Goal: Task Accomplishment & Management: Use online tool/utility

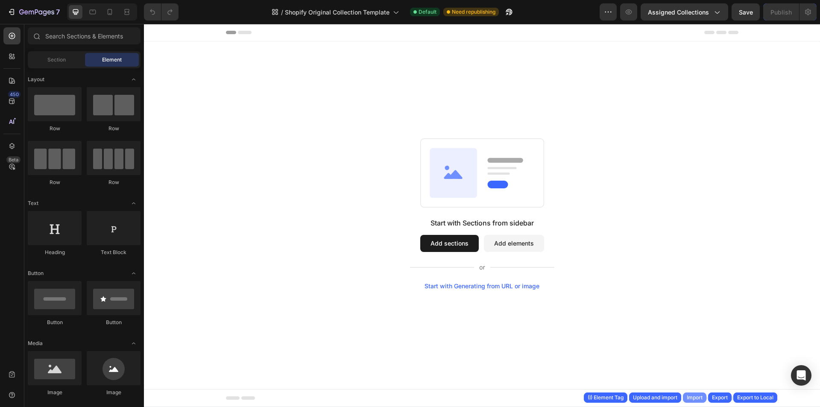
click at [699, 399] on div "Import" at bounding box center [695, 398] width 16 height 8
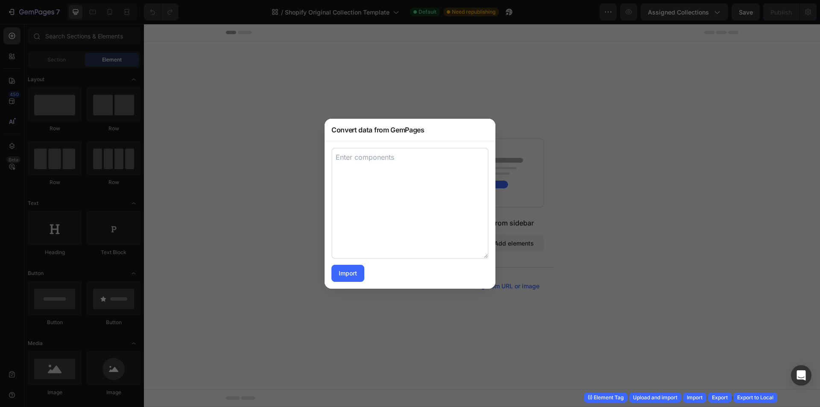
click at [463, 254] on textarea at bounding box center [409, 203] width 157 height 111
paste textarea "[{"uid":"gOYmVlXqWI","tag":"Section","label":"Section","settings":{"layout":{"d…"
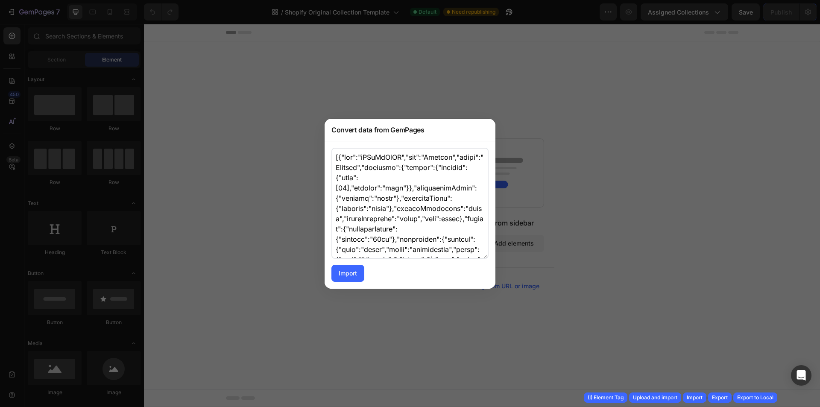
scroll to position [1319, 0]
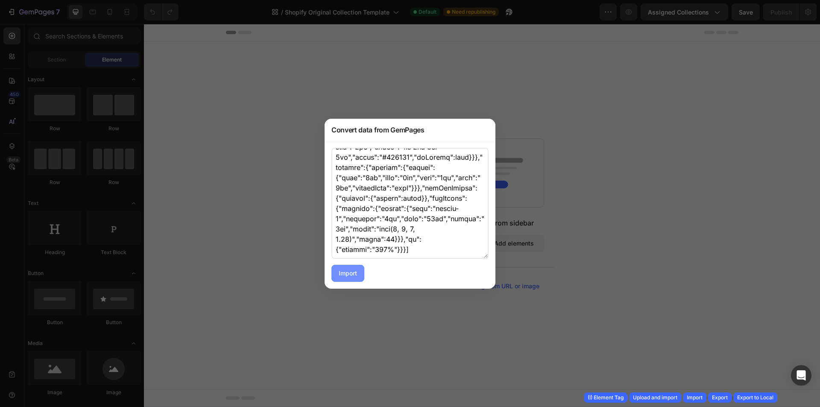
type textarea "[{"uid":"gOYmVlXqWI","tag":"Section","label":"Section","settings":{"layout":{"d…"
click at [339, 279] on button "Import" at bounding box center [347, 273] width 33 height 17
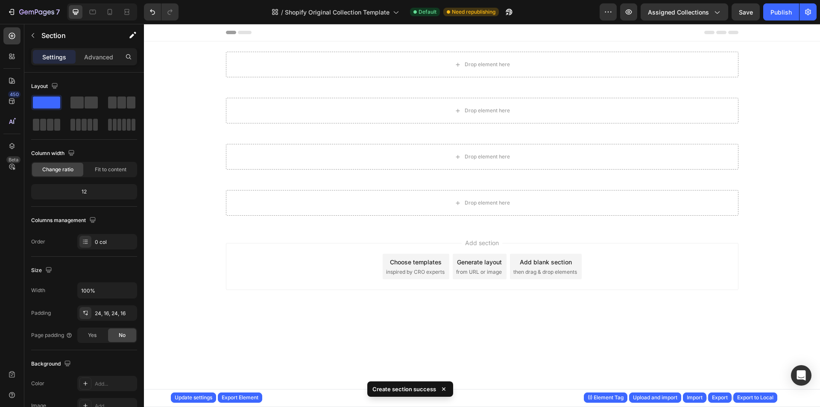
click at [407, 77] on div "Drop element here" at bounding box center [482, 64] width 526 height 46
click at [401, 64] on div "Drop element here" at bounding box center [482, 65] width 513 height 26
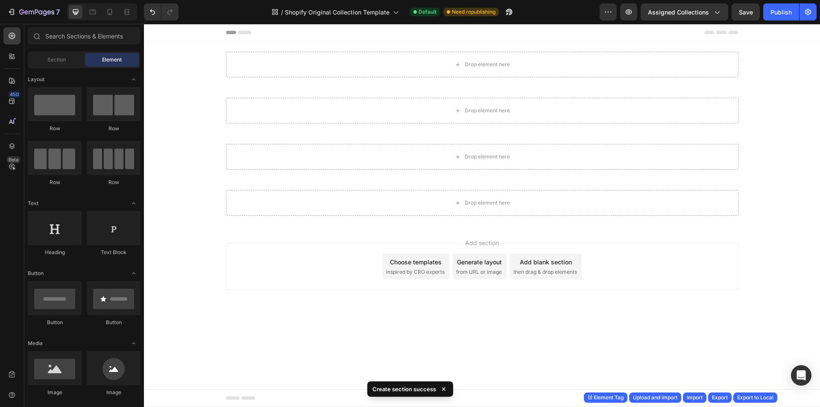
click at [575, 39] on div at bounding box center [482, 32] width 513 height 17
click at [577, 41] on div at bounding box center [482, 32] width 513 height 17
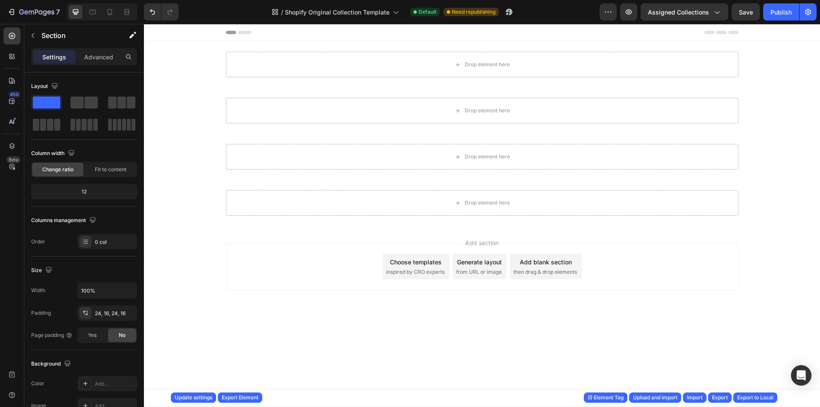
click at [577, 49] on div "Drop element here" at bounding box center [482, 64] width 526 height 46
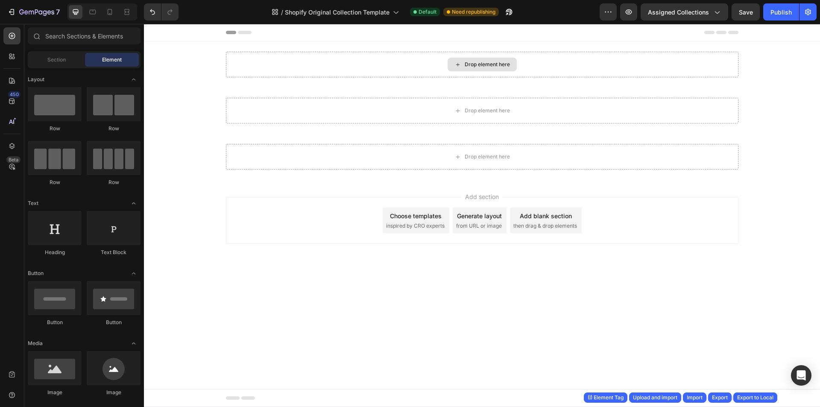
click at [569, 63] on div "Drop element here" at bounding box center [482, 65] width 513 height 26
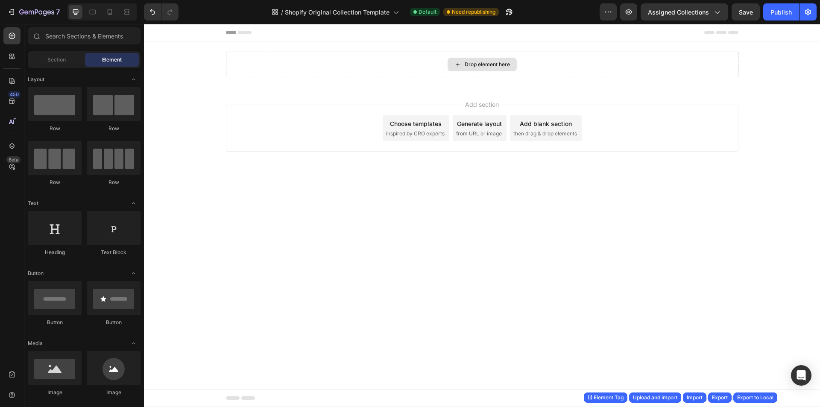
click at [568, 63] on div "Drop element here" at bounding box center [482, 65] width 513 height 26
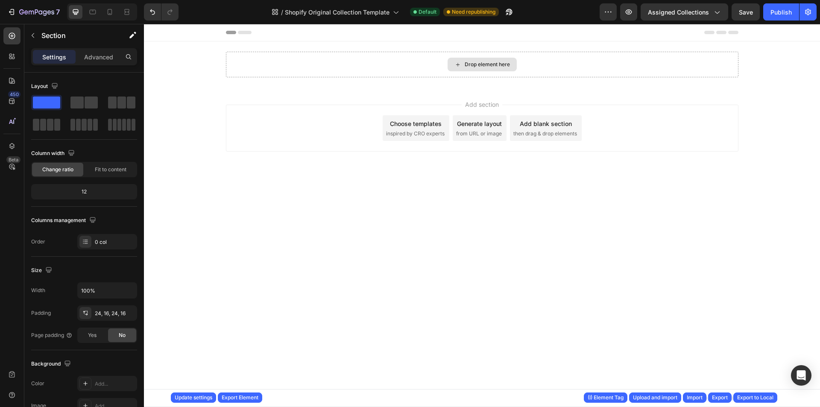
click at [568, 63] on div "Drop element here" at bounding box center [482, 65] width 513 height 26
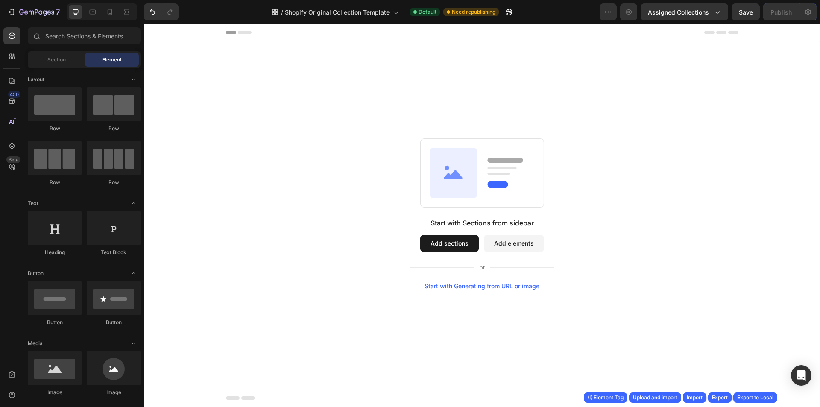
click at [503, 47] on div "Root Start with Sections from sidebar Add sections Add elements Start with Gene…" at bounding box center [482, 205] width 676 height 362
click at [503, 47] on div "Start with Sections from sidebar Add sections Add elements Start with Generatin…" at bounding box center [482, 213] width 676 height 345
click at [343, 79] on div "Start with Sections from sidebar Add sections Add elements Start with Generatin…" at bounding box center [482, 213] width 676 height 345
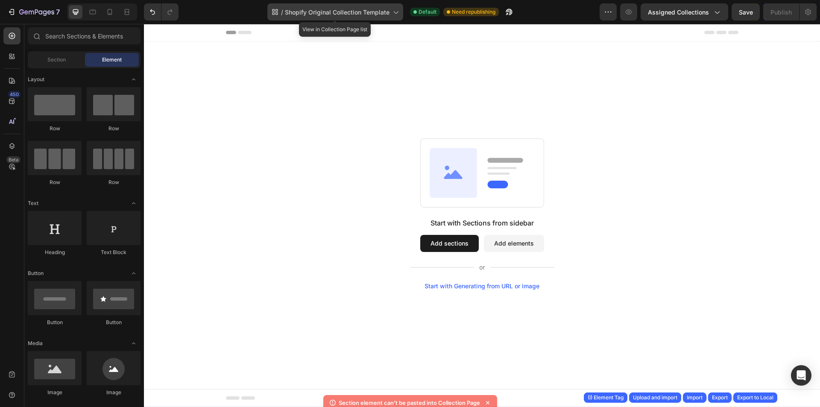
click at [362, 12] on span "Shopify Original Collection Template" at bounding box center [337, 12] width 105 height 9
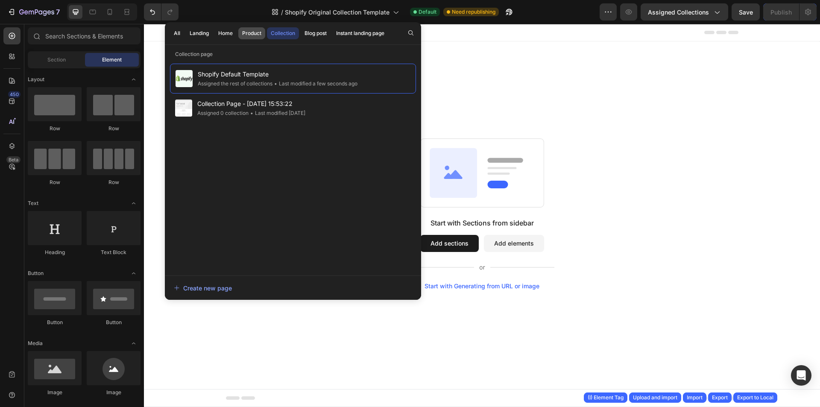
click at [244, 36] on div "Product" at bounding box center [251, 33] width 19 height 8
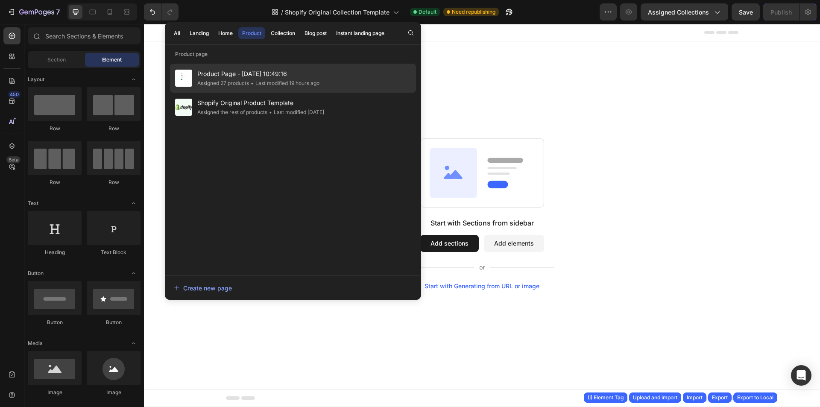
click at [252, 75] on span "Product Page - [DATE] 10:49:16" at bounding box center [258, 74] width 122 height 10
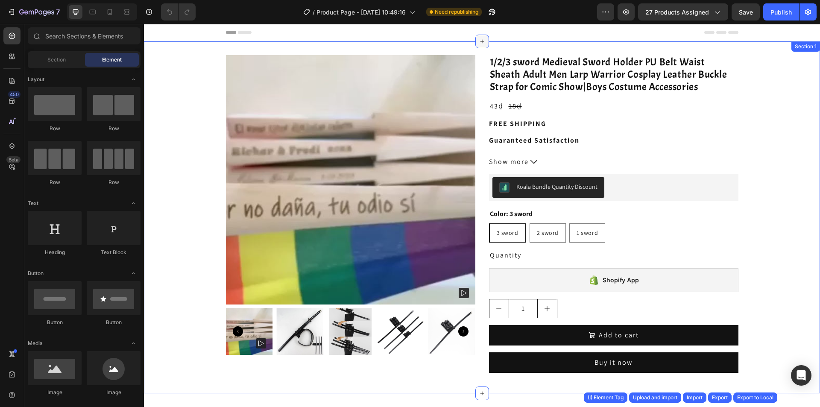
click at [476, 46] on div at bounding box center [482, 42] width 14 height 14
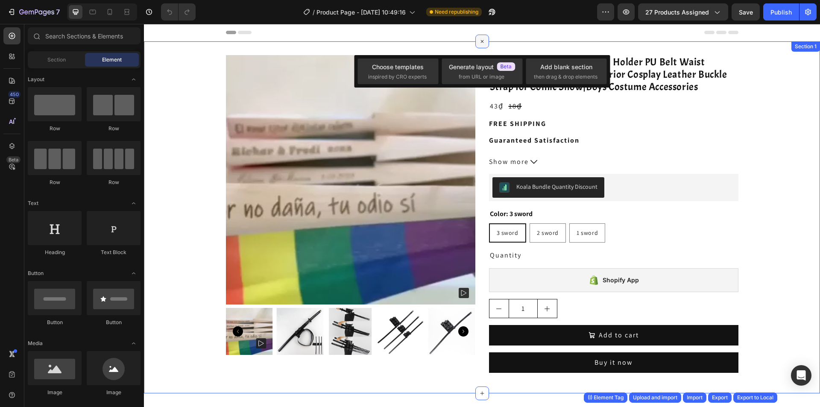
click at [476, 46] on div at bounding box center [482, 42] width 14 height 14
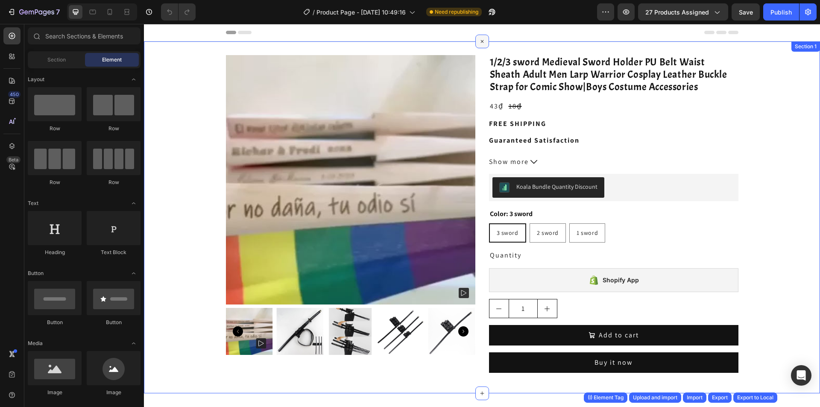
click at [476, 46] on div at bounding box center [482, 42] width 14 height 14
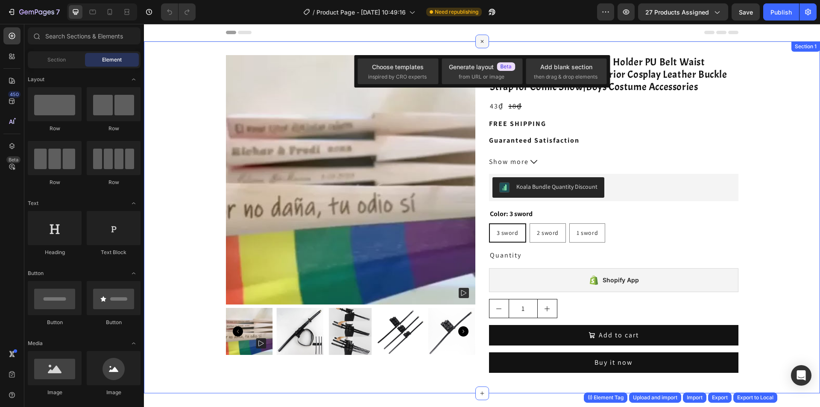
click at [476, 46] on div at bounding box center [482, 42] width 14 height 14
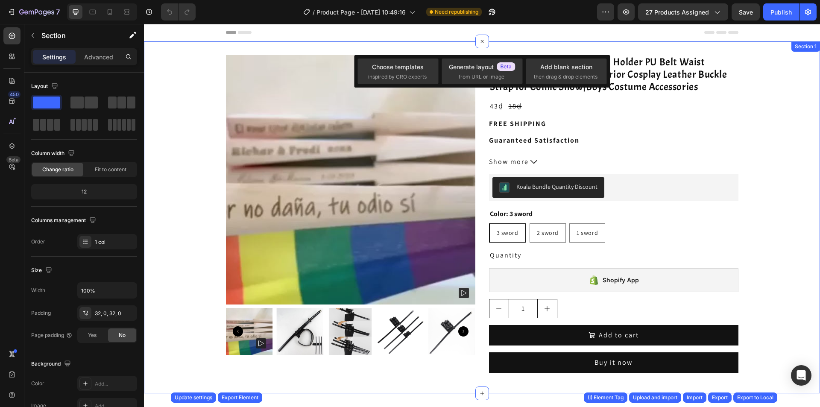
click at [464, 51] on div "Product Images 1/2/3 sword Medieval Sword Holder PU Belt Waist Sheath Adult Men…" at bounding box center [482, 217] width 676 height 352
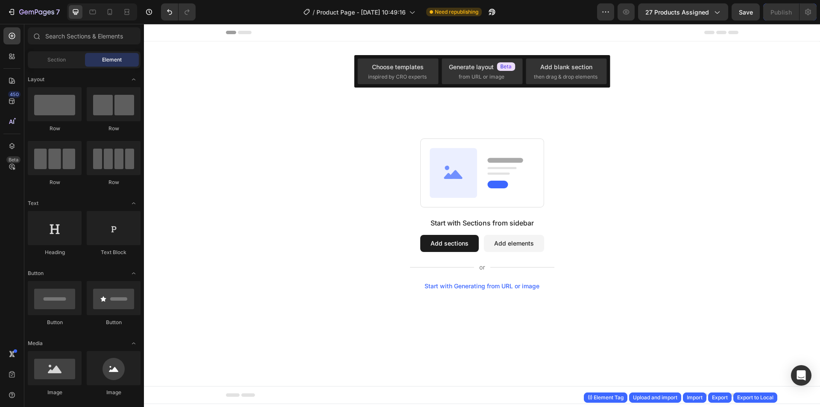
click at [355, 48] on div "Start with Sections from sidebar Add sections Add elements Start with Generatin…" at bounding box center [482, 213] width 676 height 345
drag, startPoint x: 355, startPoint y: 48, endPoint x: 363, endPoint y: 53, distance: 10.0
click at [363, 53] on div "Start with Sections from sidebar Add sections Add elements Start with Generatin…" at bounding box center [482, 213] width 676 height 345
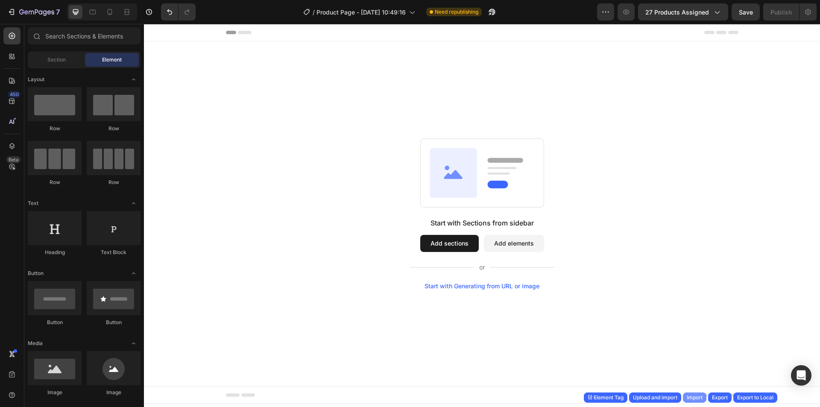
click at [698, 400] on div "Import" at bounding box center [695, 398] width 16 height 8
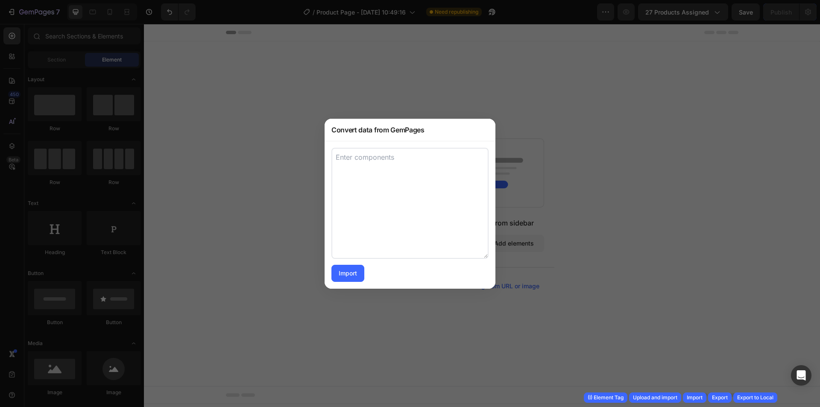
click at [420, 222] on textarea at bounding box center [409, 203] width 157 height 111
paste textarea "[{"uid":"gOYmVlXqWI","tag":"Section","label":"Section","settings":{"layout":{"d…"
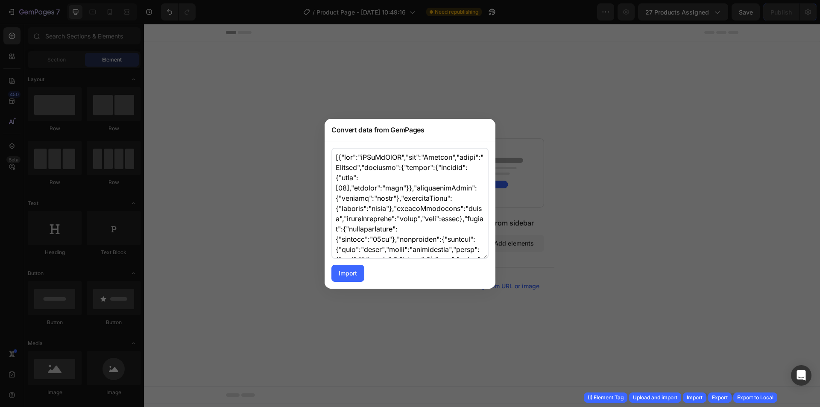
scroll to position [1319, 0]
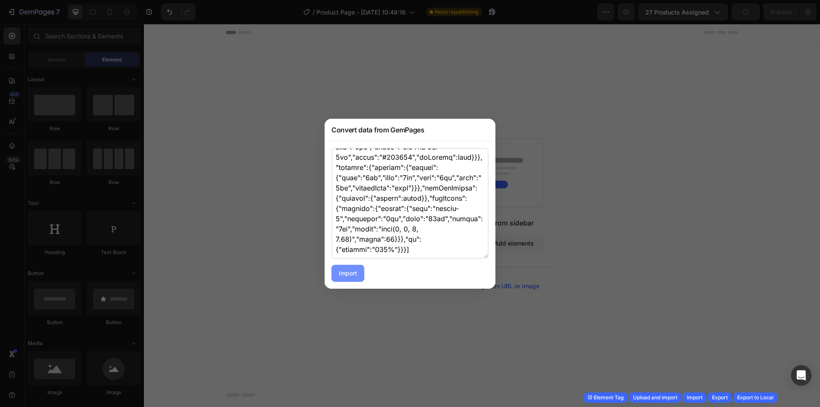
type textarea "[{"uid":"gOYmVlXqWI","tag":"Section","label":"Section","settings":{"layout":{"d…"
click at [357, 271] on div "Import" at bounding box center [348, 273] width 18 height 9
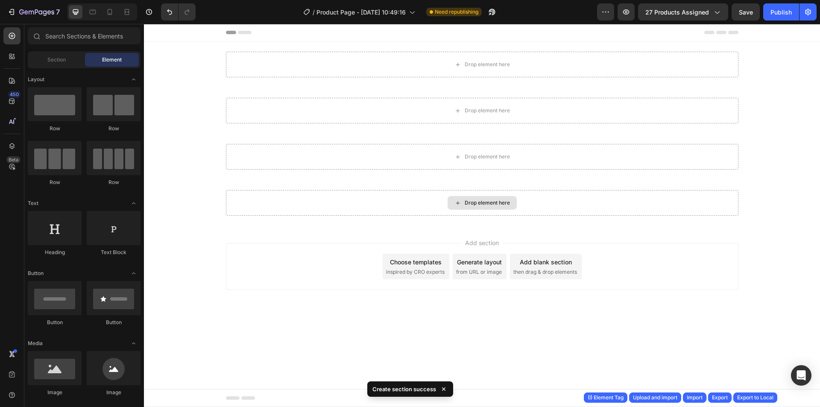
click at [434, 202] on div "Drop element here" at bounding box center [482, 203] width 513 height 26
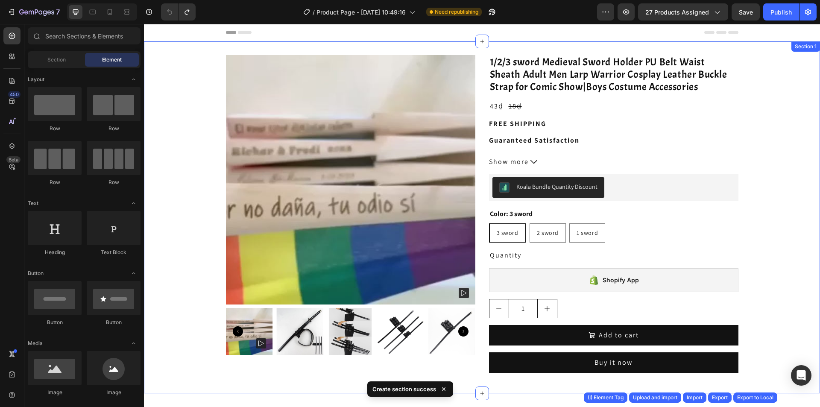
click at [438, 45] on div "Product Images 1/2/3 sword Medieval Sword Holder PU Belt Waist Sheath Adult Men…" at bounding box center [482, 217] width 676 height 352
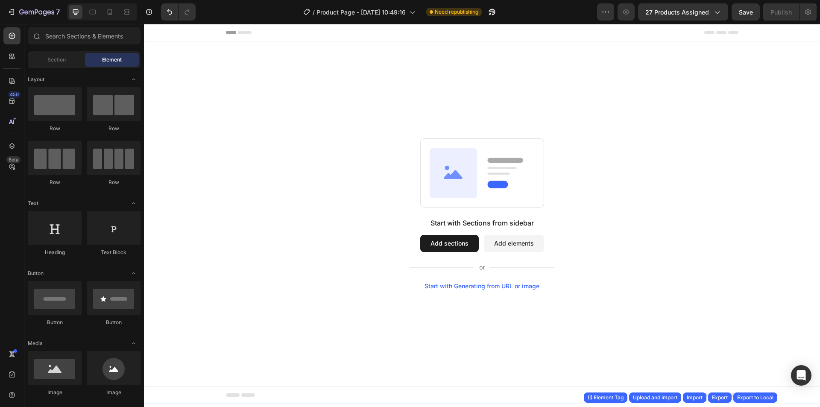
click at [307, 155] on div "Start with Sections from sidebar Add sections Add elements Start with Generatin…" at bounding box center [482, 213] width 615 height 151
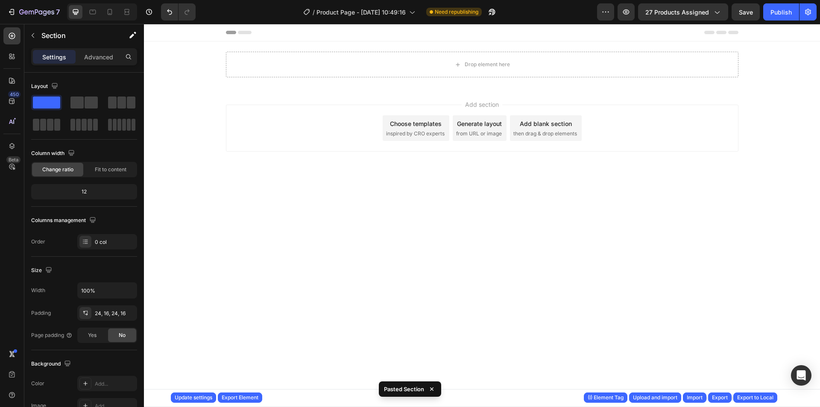
click at [380, 66] on div "Drop element here" at bounding box center [482, 65] width 513 height 26
click at [418, 37] on div "Header" at bounding box center [482, 32] width 513 height 17
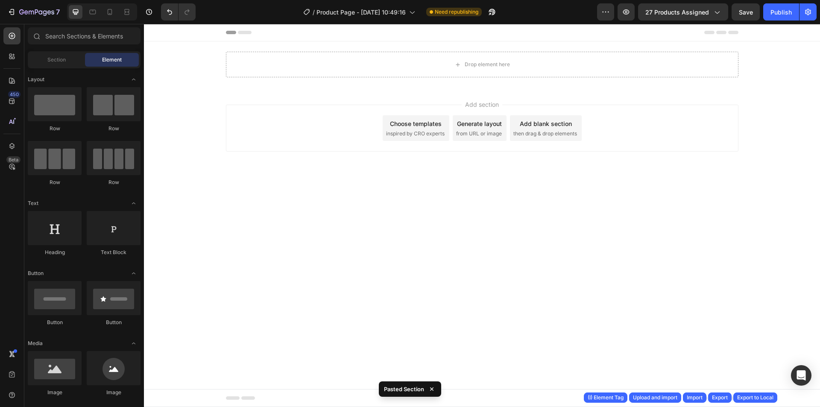
click at [419, 45] on div "Drop element here" at bounding box center [482, 64] width 526 height 46
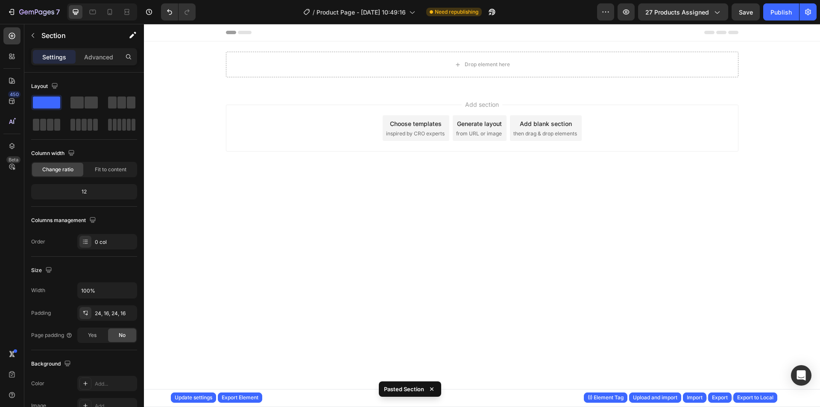
click at [419, 45] on div "Drop element here" at bounding box center [482, 64] width 526 height 46
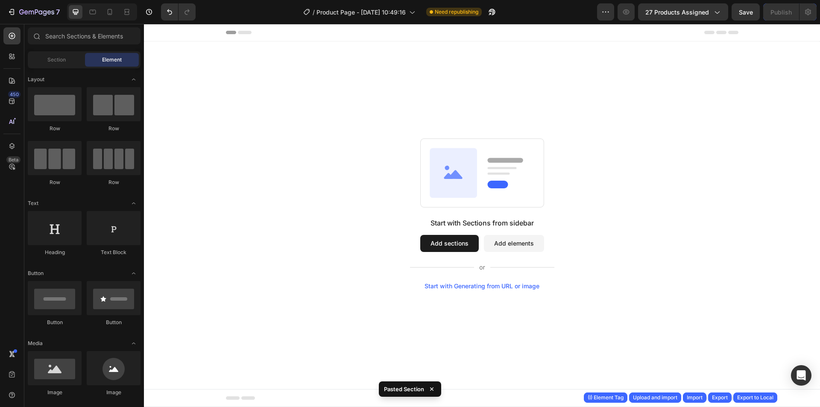
drag, startPoint x: 419, startPoint y: 45, endPoint x: 415, endPoint y: 53, distance: 9.2
click at [414, 50] on div "Start with Sections from sidebar Add sections Add elements Start with Generatin…" at bounding box center [482, 213] width 676 height 345
click at [415, 54] on div "Start with Sections from sidebar Add sections Add elements Start with Generatin…" at bounding box center [482, 213] width 676 height 345
click at [83, 29] on input "text" at bounding box center [84, 35] width 113 height 17
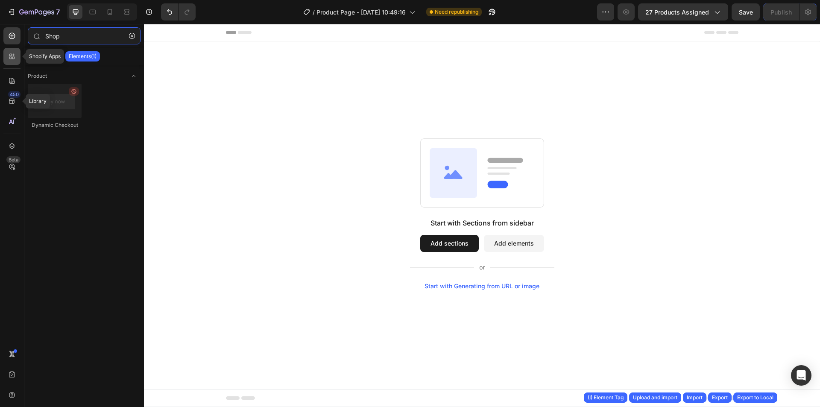
type input "Shop"
click at [11, 51] on div at bounding box center [11, 56] width 17 height 17
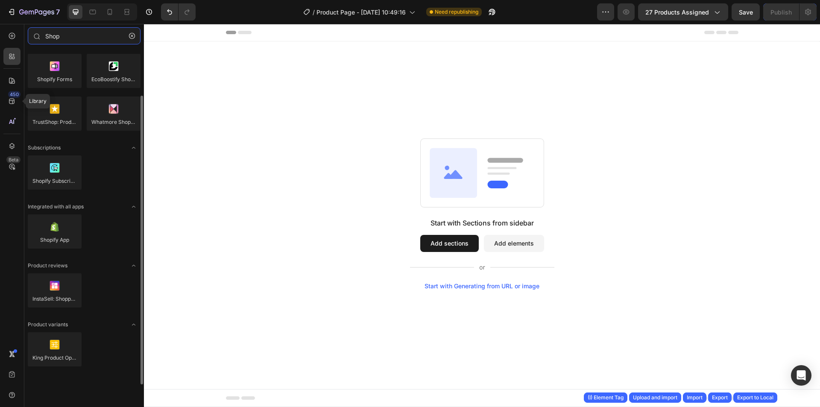
scroll to position [0, 0]
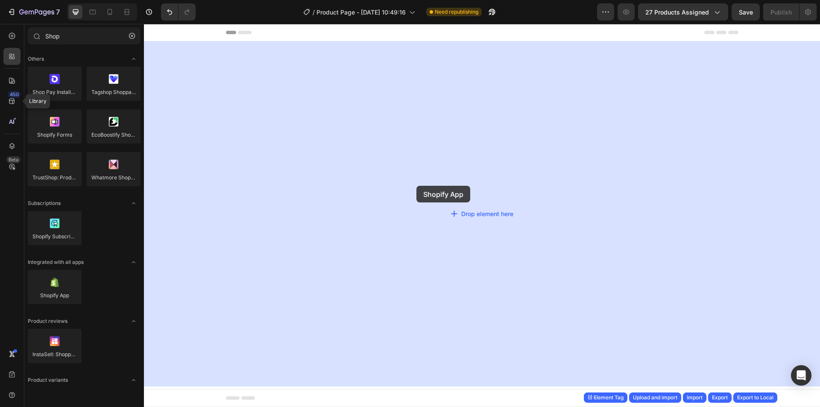
drag, startPoint x: 200, startPoint y: 313, endPoint x: 416, endPoint y: 186, distance: 250.8
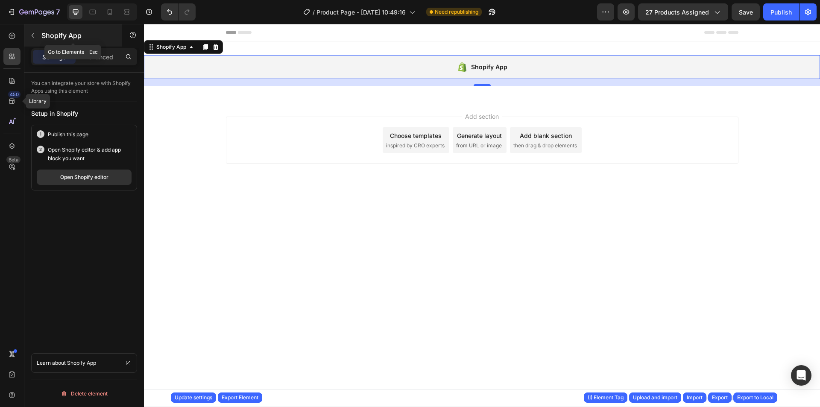
click at [55, 37] on p "Shopify App" at bounding box center [77, 35] width 73 height 10
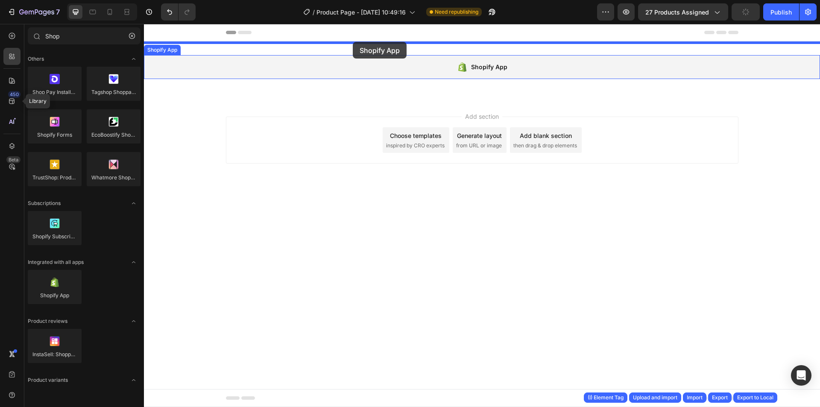
drag, startPoint x: 211, startPoint y: 299, endPoint x: 353, endPoint y: 42, distance: 293.5
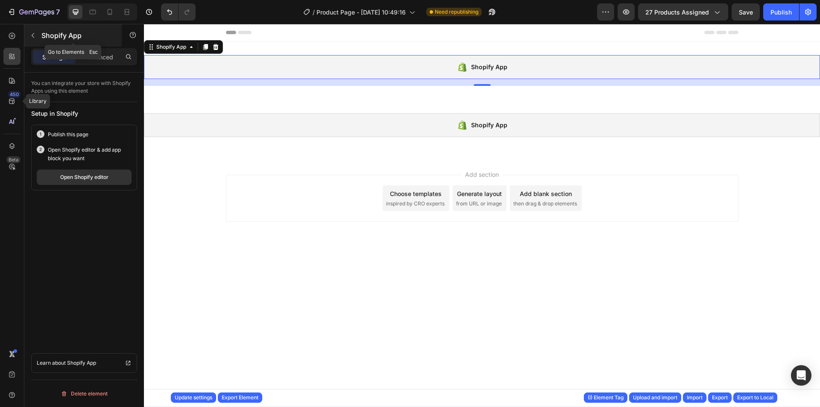
click at [59, 28] on div "Shopify App" at bounding box center [72, 35] width 97 height 22
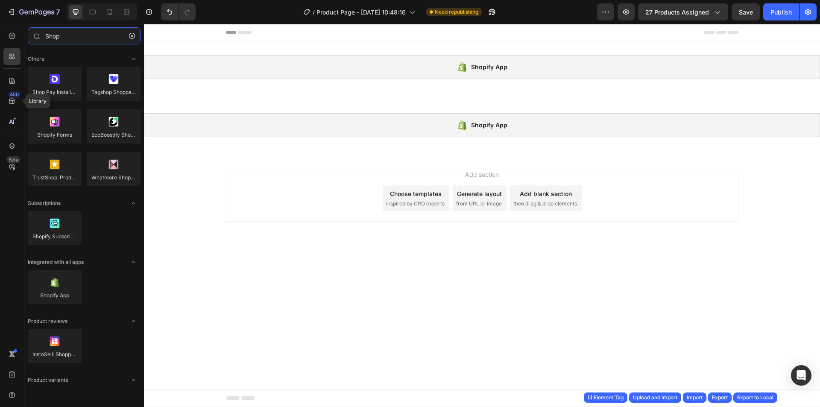
drag, startPoint x: 63, startPoint y: 37, endPoint x: -34, endPoint y: 32, distance: 97.1
click at [0, 0] on html "7 Version history / Product Page - Jun 25, 10:49:16 Need republishing Preview 2…" at bounding box center [410, 0] width 820 height 0
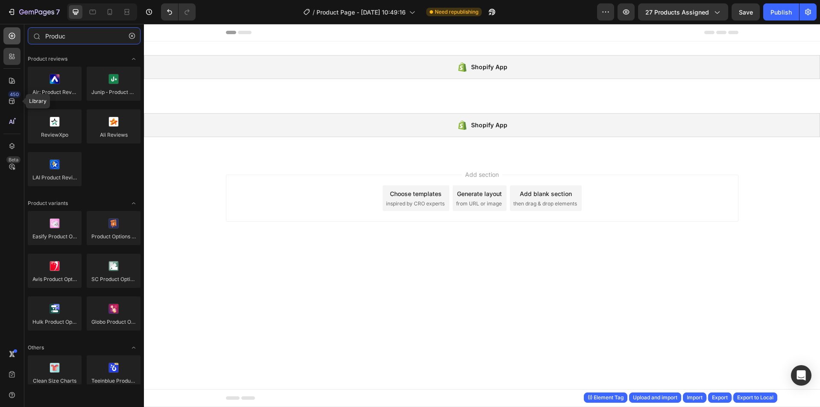
type input "Produc"
click at [8, 34] on icon at bounding box center [12, 36] width 9 height 9
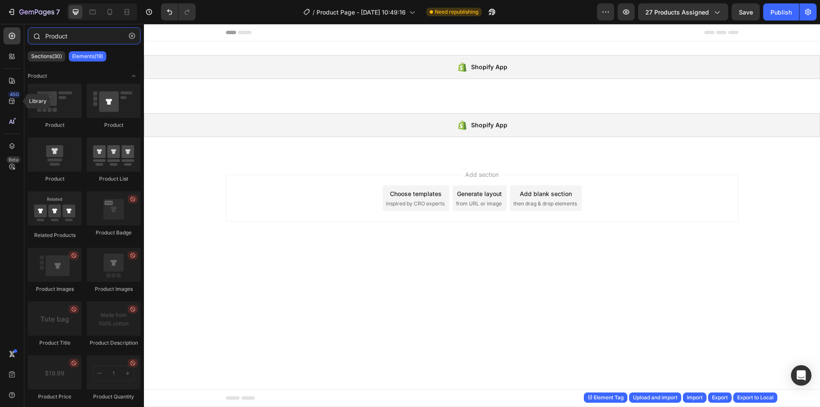
click at [90, 36] on input "Product" at bounding box center [84, 35] width 113 height 17
drag, startPoint x: 90, startPoint y: 36, endPoint x: -50, endPoint y: 29, distance: 139.5
click at [0, 0] on html "7 Version history / Product Page - Jun 25, 10:49:16 Need republishing Preview 2…" at bounding box center [410, 0] width 820 height 0
type input "Product"
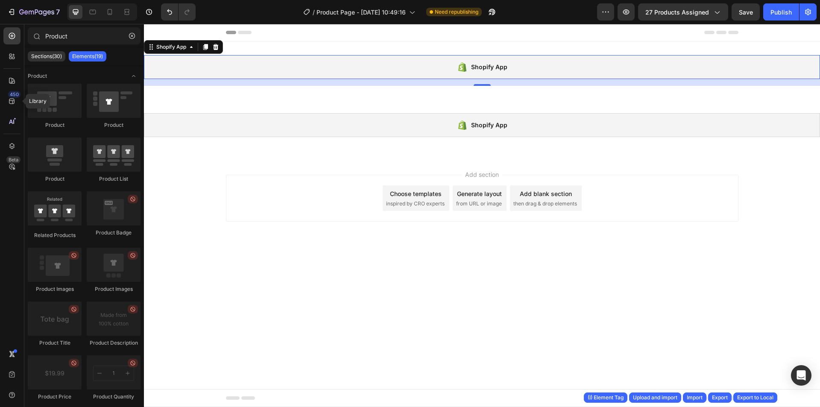
click at [220, 75] on div "Shopify App" at bounding box center [482, 67] width 676 height 24
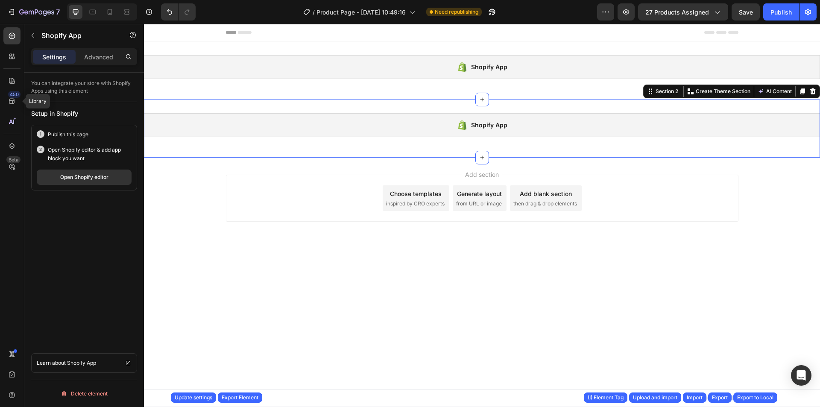
click at [205, 100] on div "Shopify App Shopify App Section 2 You can create reusable sections Create Theme…" at bounding box center [482, 129] width 676 height 58
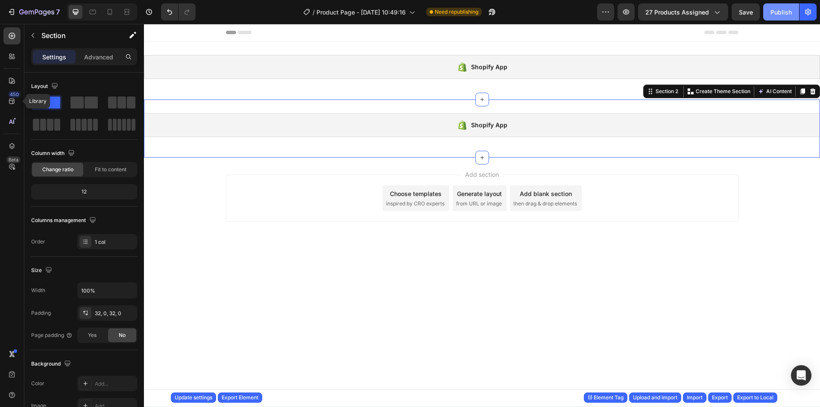
click at [774, 18] on button "Publish" at bounding box center [781, 11] width 36 height 17
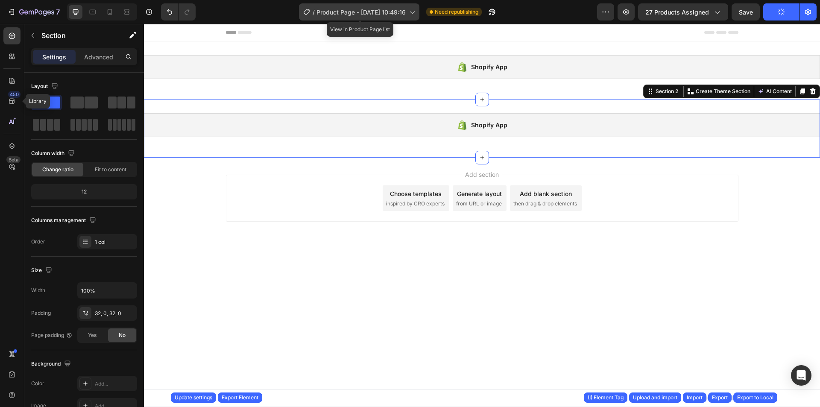
click at [398, 11] on span "Product Page - Jun 25, 10:49:16" at bounding box center [361, 12] width 89 height 9
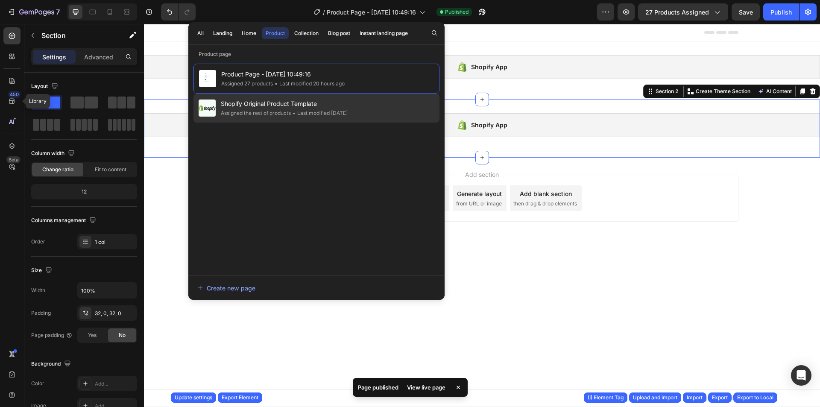
click at [348, 106] on span "Shopify Original Product Template" at bounding box center [284, 104] width 127 height 10
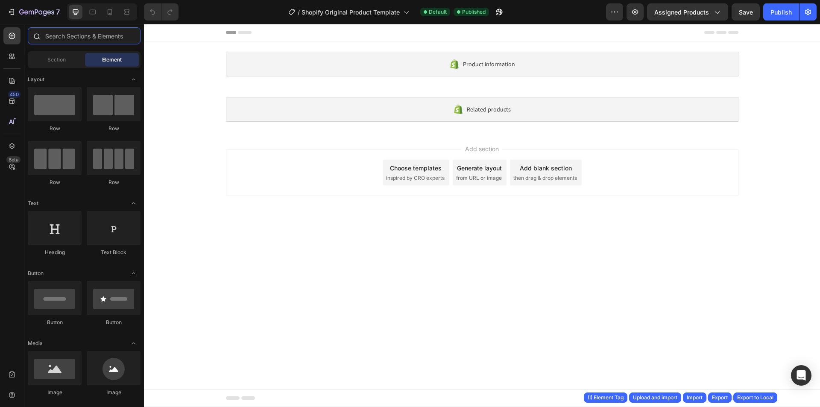
click at [75, 43] on input "text" at bounding box center [84, 35] width 113 height 17
click at [16, 61] on div at bounding box center [11, 56] width 17 height 17
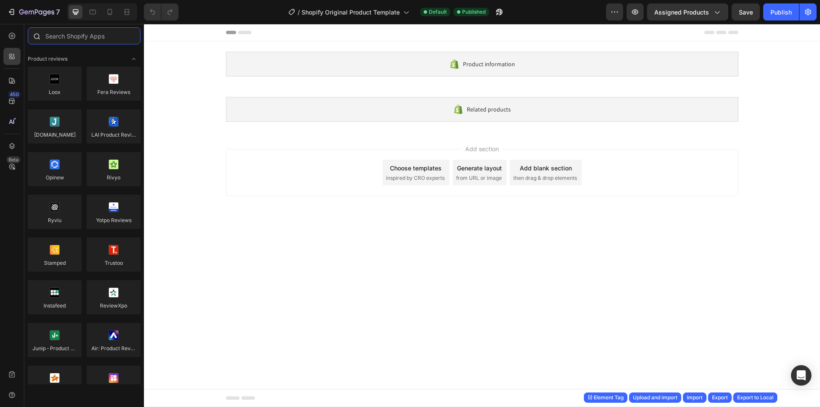
click at [61, 38] on input "text" at bounding box center [84, 35] width 113 height 17
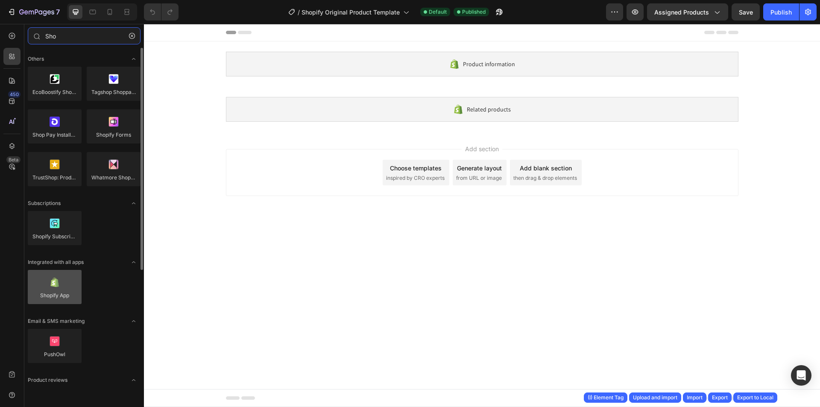
type input "Sho"
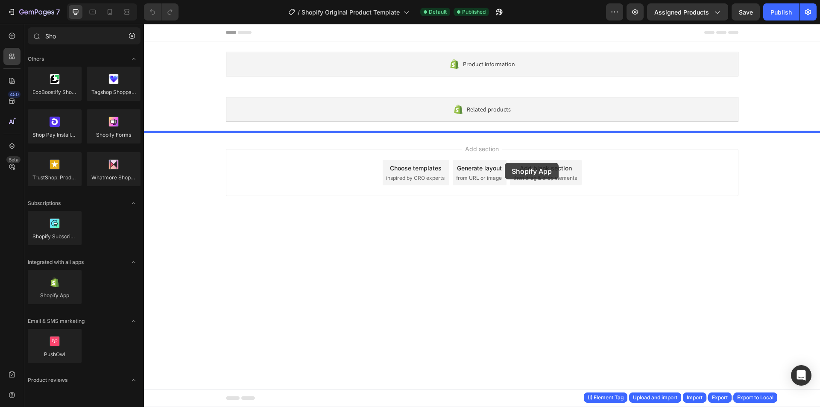
drag, startPoint x: 211, startPoint y: 306, endPoint x: 505, endPoint y: 163, distance: 326.5
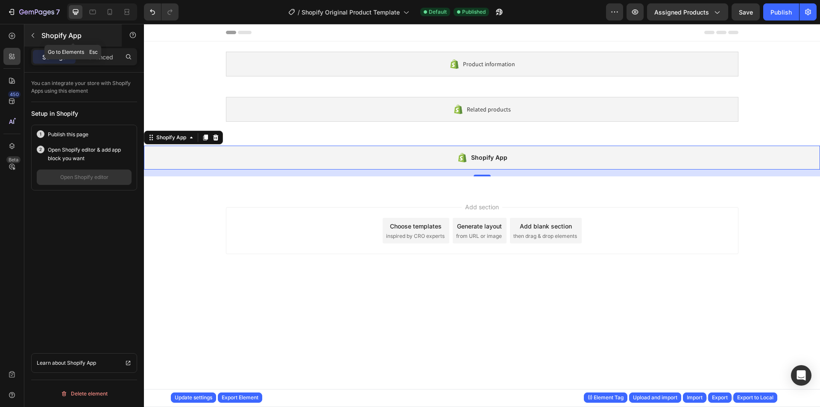
click at [56, 33] on p "Shopify App" at bounding box center [77, 35] width 73 height 10
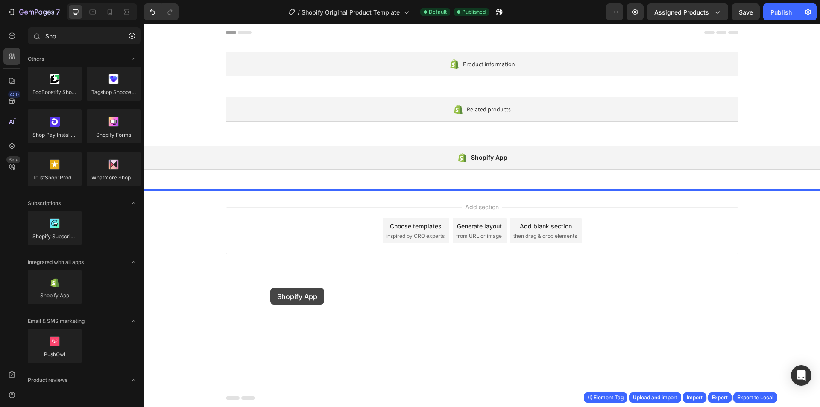
drag, startPoint x: 209, startPoint y: 311, endPoint x: 451, endPoint y: 234, distance: 254.0
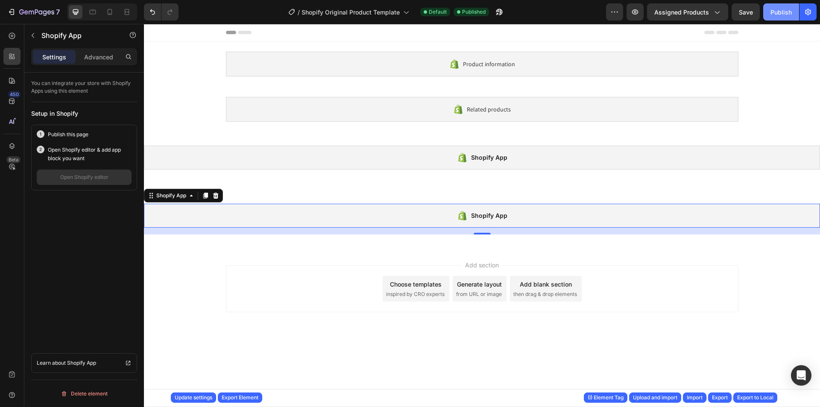
click at [789, 9] on div "Publish" at bounding box center [781, 12] width 21 height 9
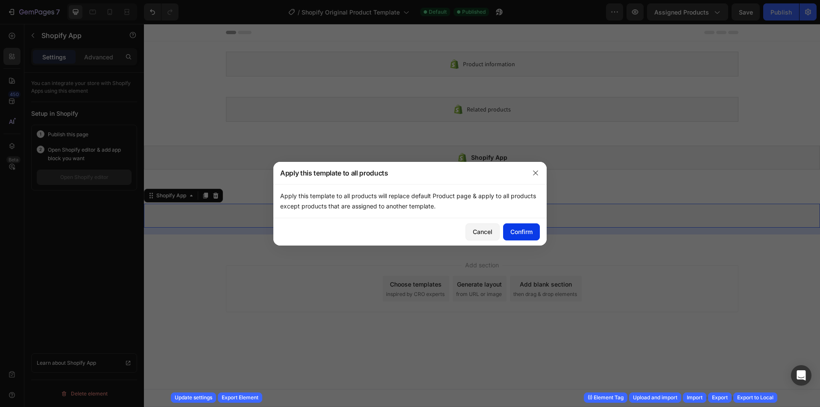
click at [517, 240] on button "Confirm" at bounding box center [521, 231] width 37 height 17
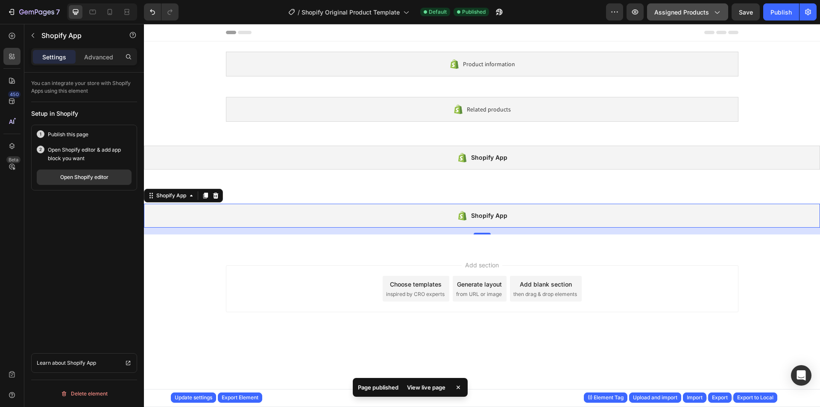
click at [662, 18] on button "Assigned Products" at bounding box center [687, 11] width 81 height 17
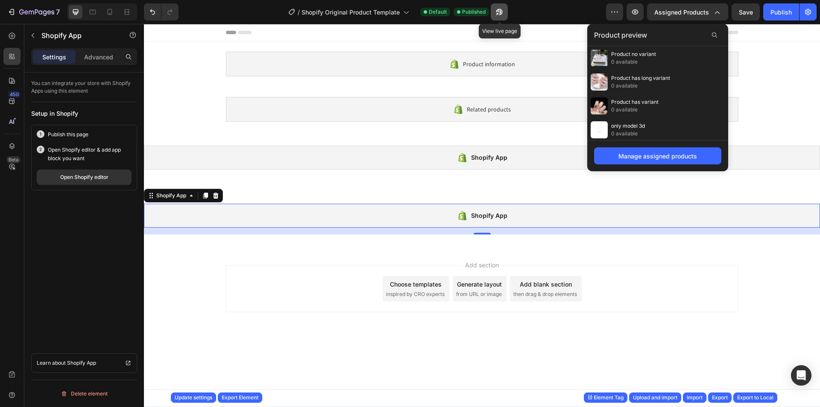
click at [503, 15] on icon "button" at bounding box center [499, 12] width 9 height 9
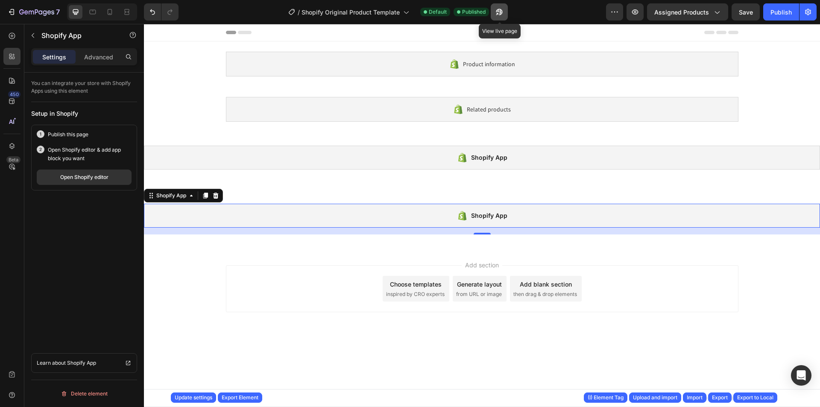
click at [502, 13] on icon "button" at bounding box center [499, 12] width 9 height 9
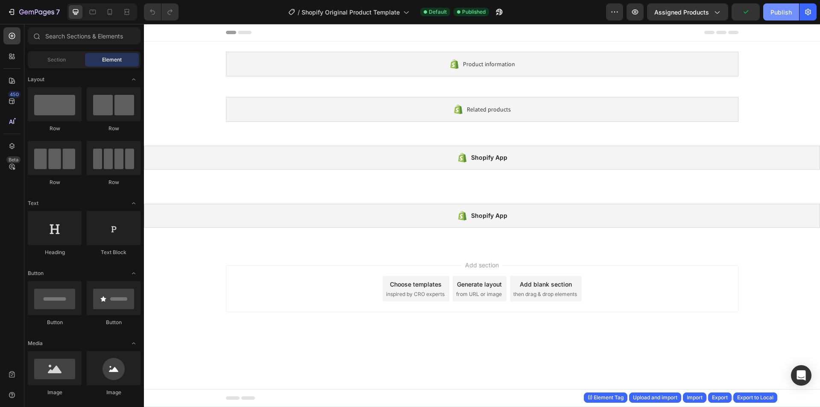
click at [772, 8] on div "Publish" at bounding box center [781, 12] width 21 height 9
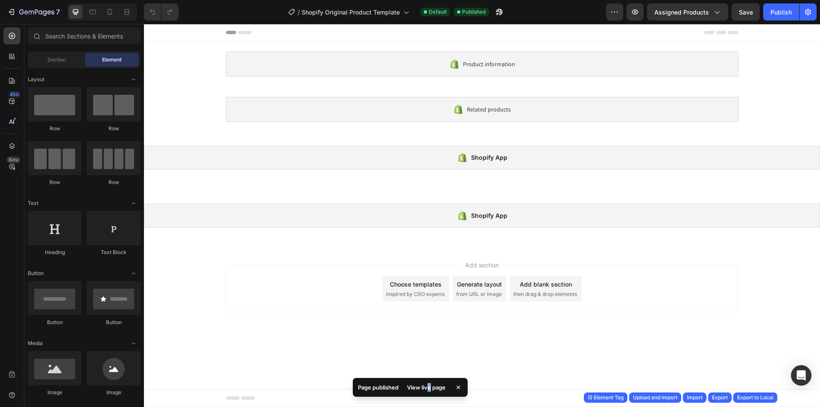
click at [428, 384] on div "View live page" at bounding box center [426, 387] width 49 height 12
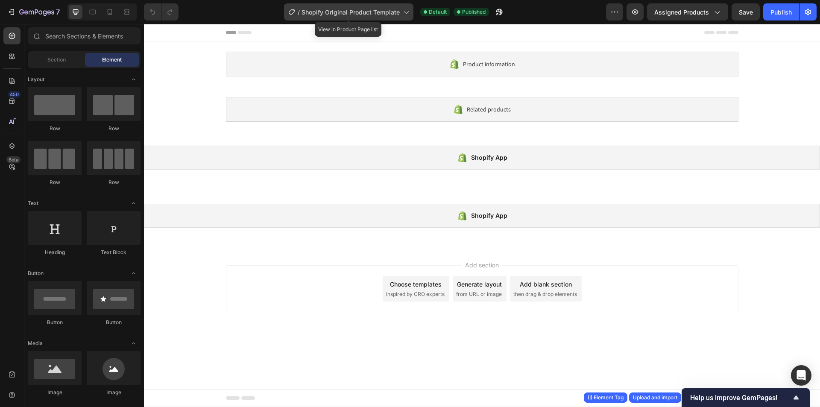
click at [364, 7] on div "/ Shopify Original Product Template" at bounding box center [348, 11] width 129 height 17
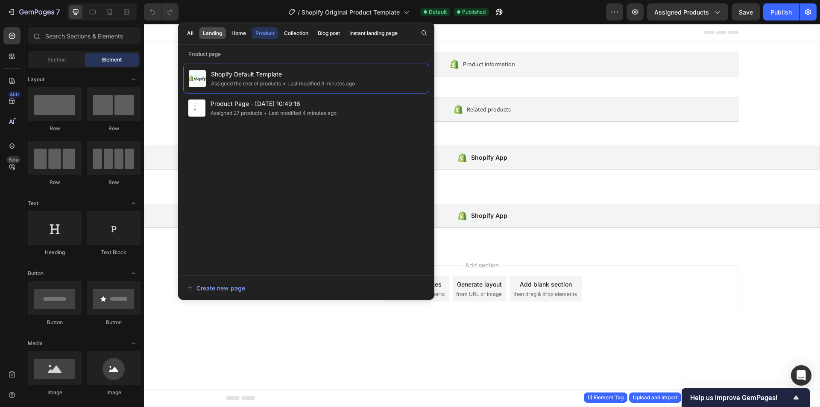
click at [207, 32] on div "Landing" at bounding box center [212, 33] width 19 height 8
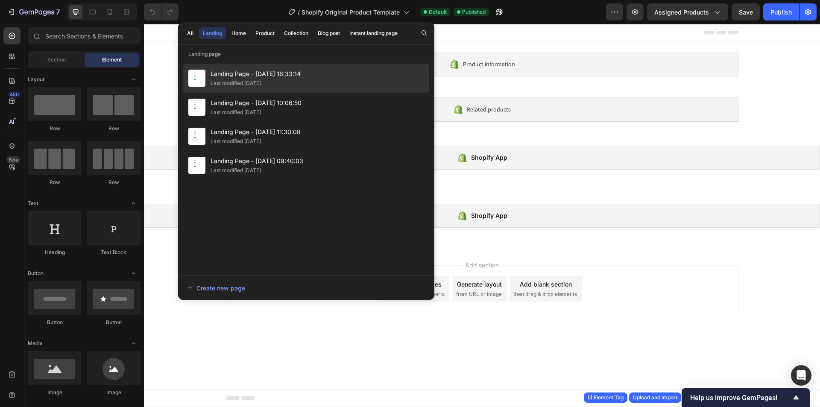
click at [237, 84] on div "Last modified 3 days ago" at bounding box center [236, 83] width 50 height 9
